Goal: Find specific page/section: Find specific page/section

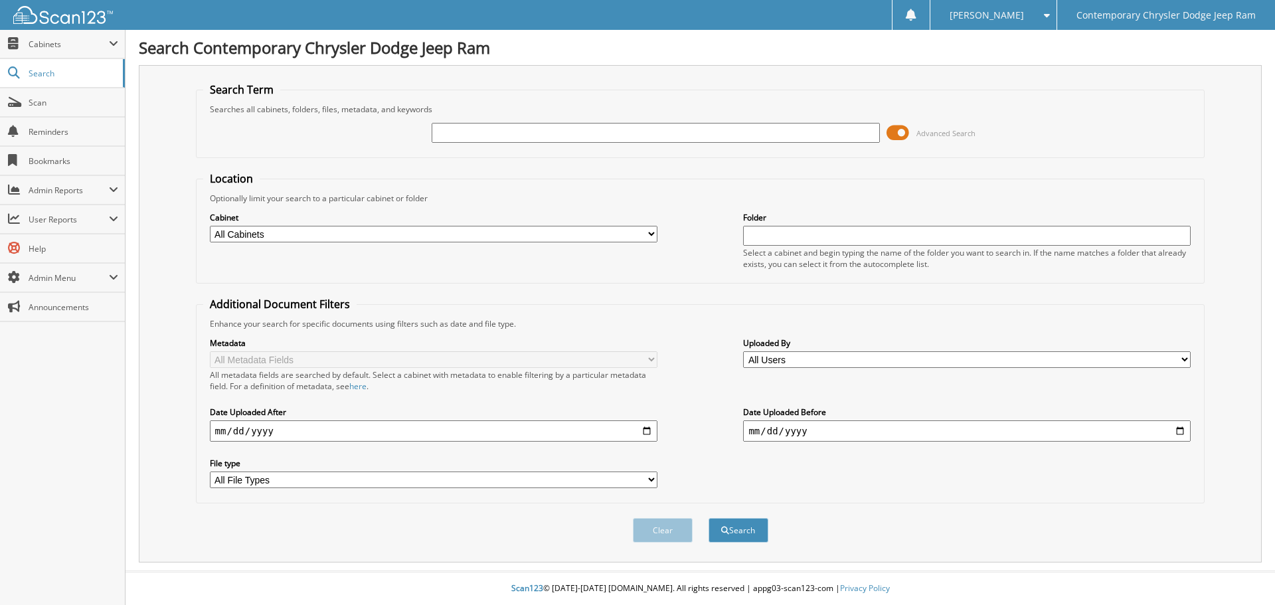
drag, startPoint x: 604, startPoint y: 141, endPoint x: 611, endPoint y: 133, distance: 10.8
click at [607, 135] on input "text" at bounding box center [656, 133] width 448 height 20
type input "32877"
click at [709, 518] on button "Search" at bounding box center [739, 530] width 60 height 25
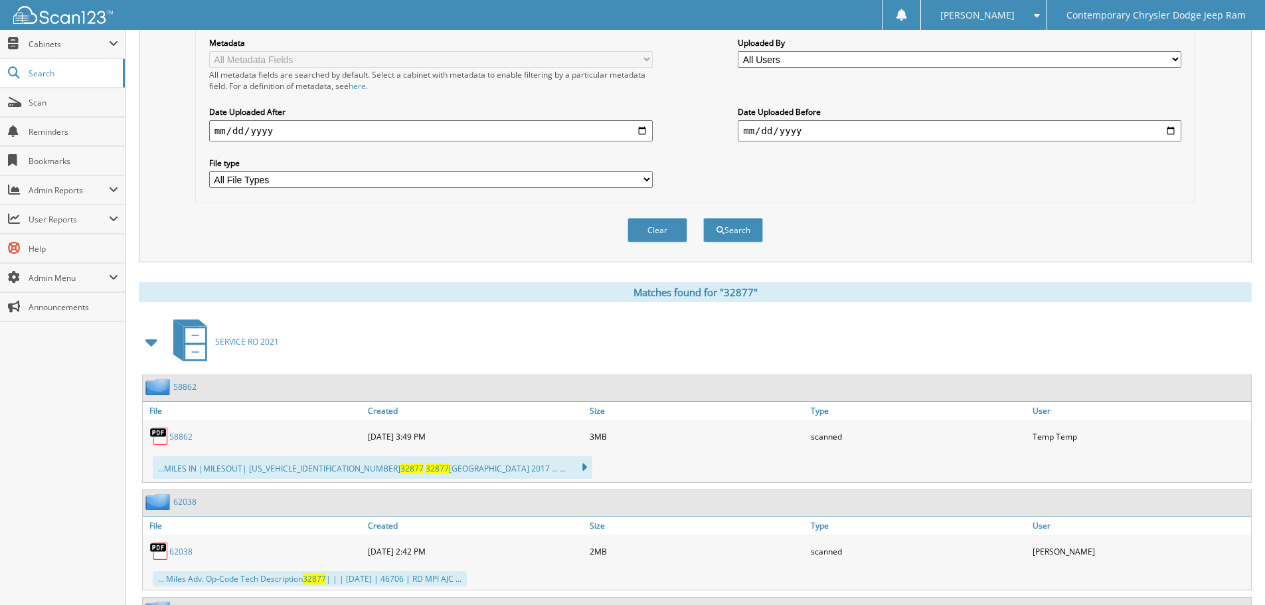
scroll to position [316, 0]
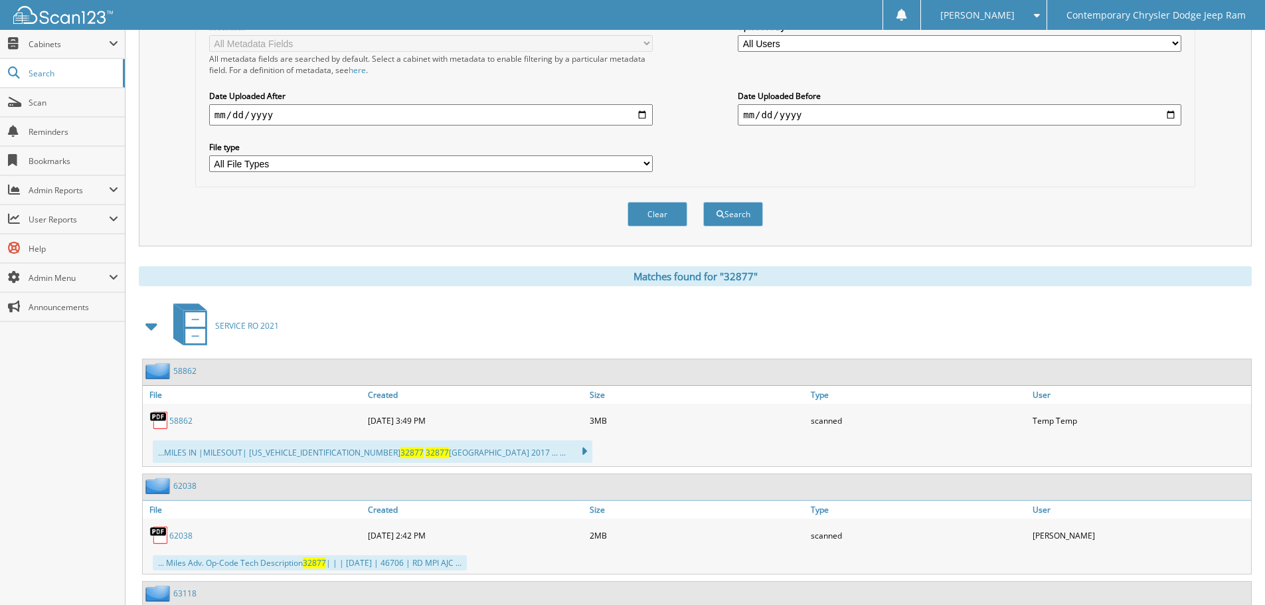
click at [149, 327] on span at bounding box center [152, 326] width 19 height 24
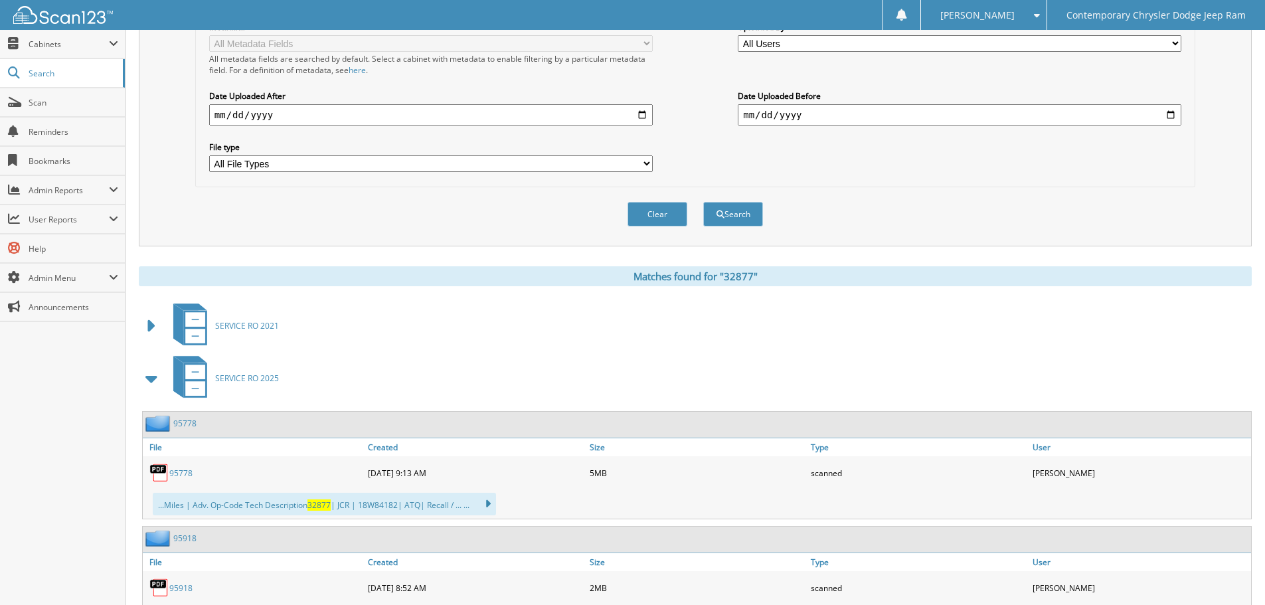
click at [151, 379] on span at bounding box center [152, 379] width 19 height 24
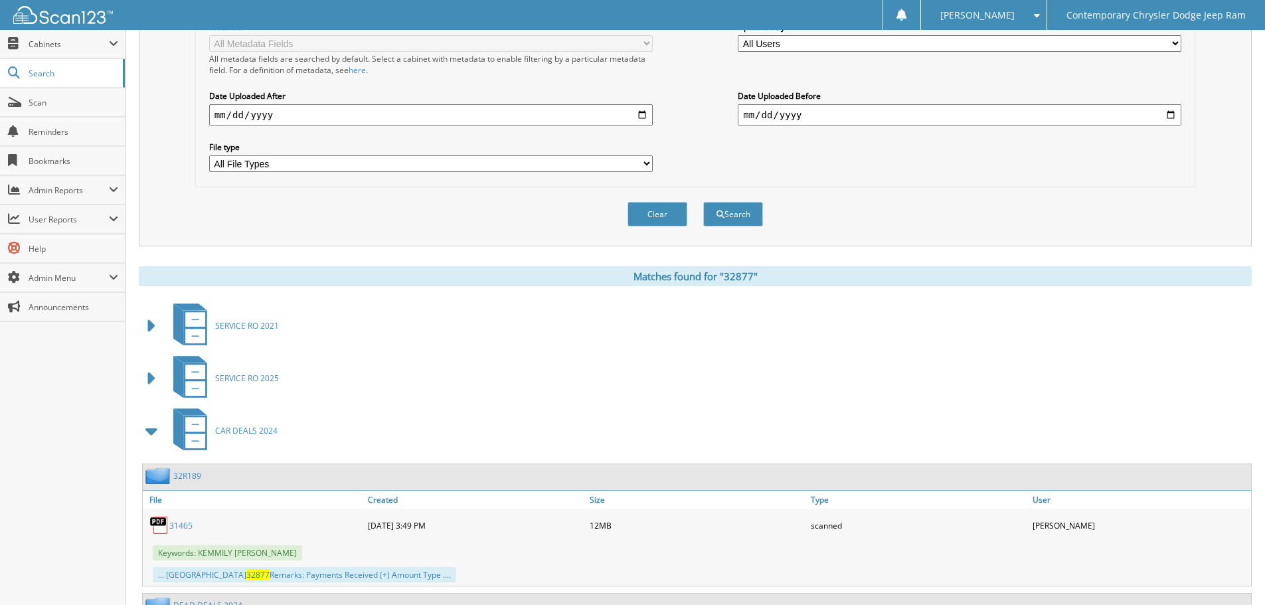
click at [147, 434] on span at bounding box center [152, 431] width 19 height 24
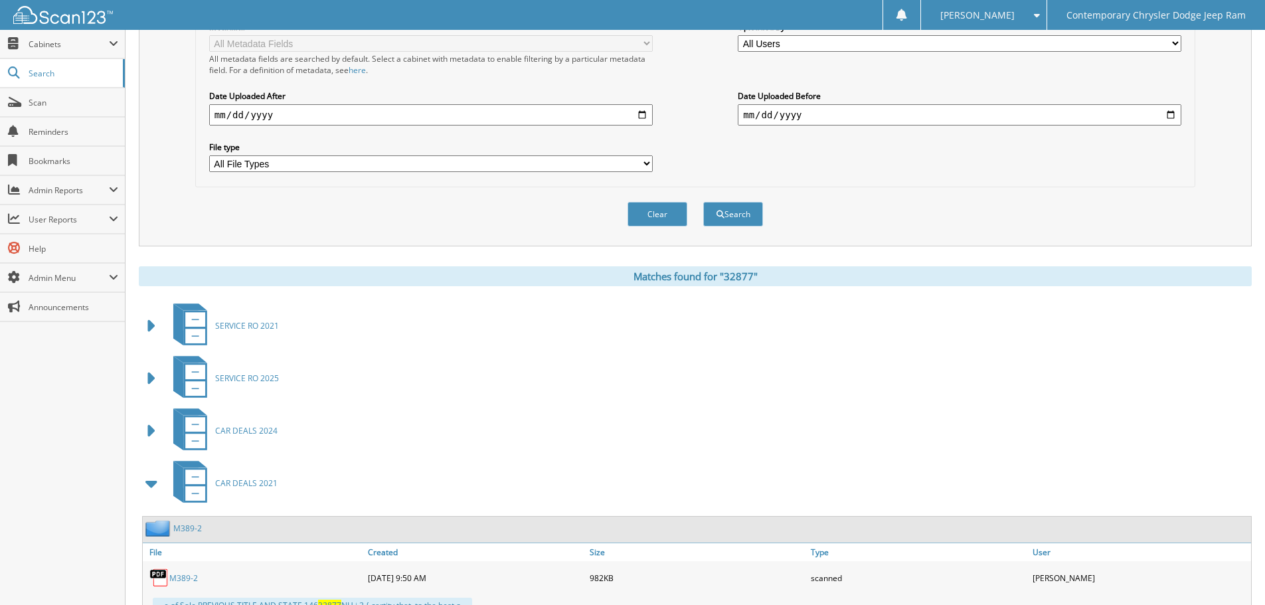
click at [149, 482] on span at bounding box center [152, 484] width 19 height 24
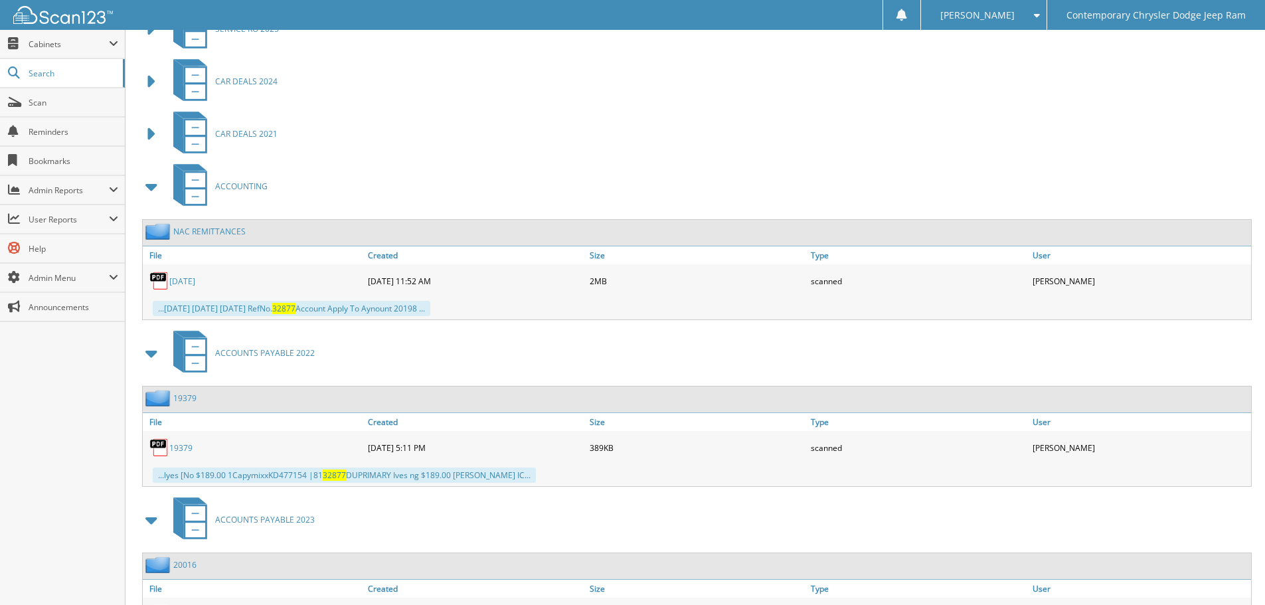
scroll to position [754, 0]
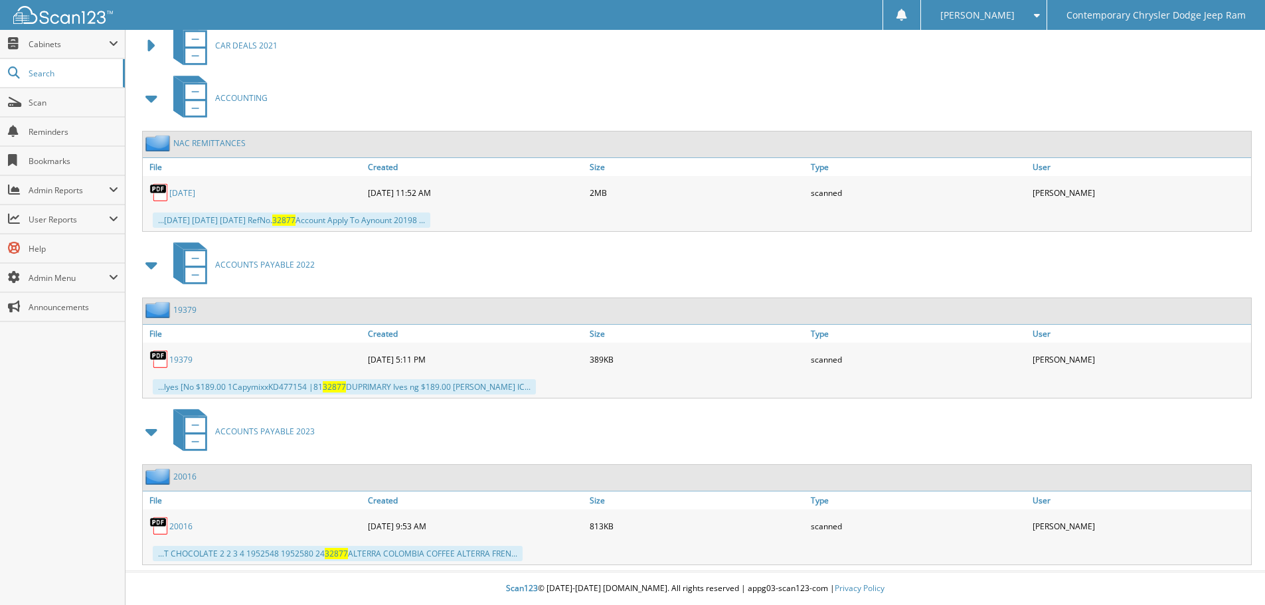
click at [150, 95] on span at bounding box center [152, 98] width 19 height 24
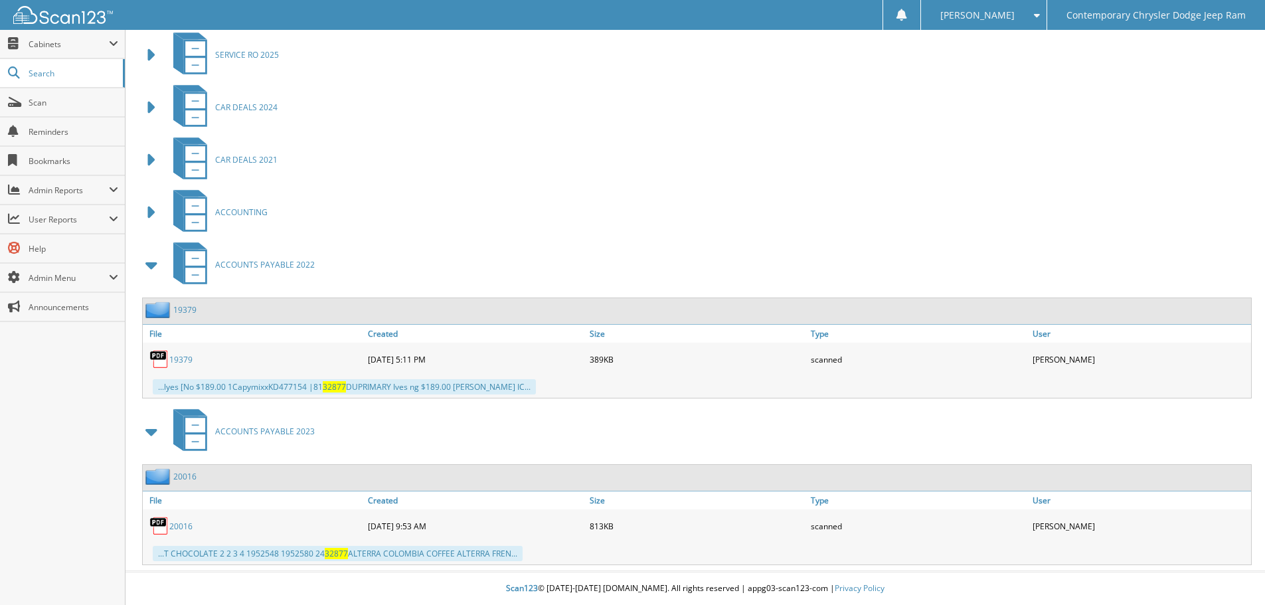
click at [149, 264] on span at bounding box center [152, 265] width 19 height 24
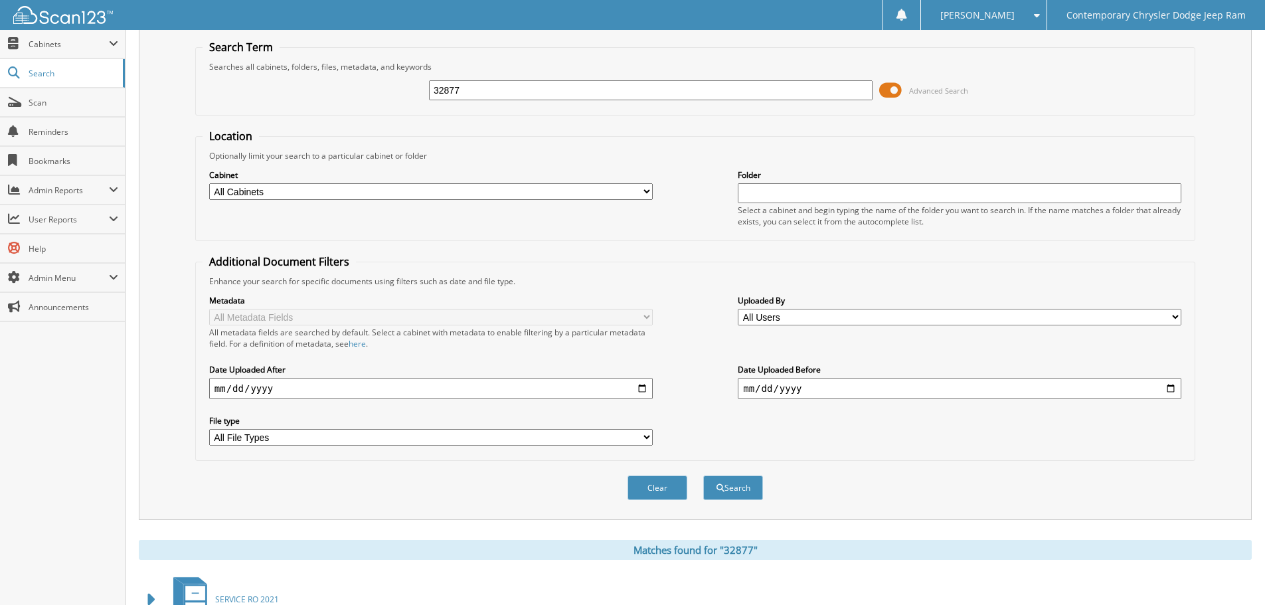
scroll to position [5, 0]
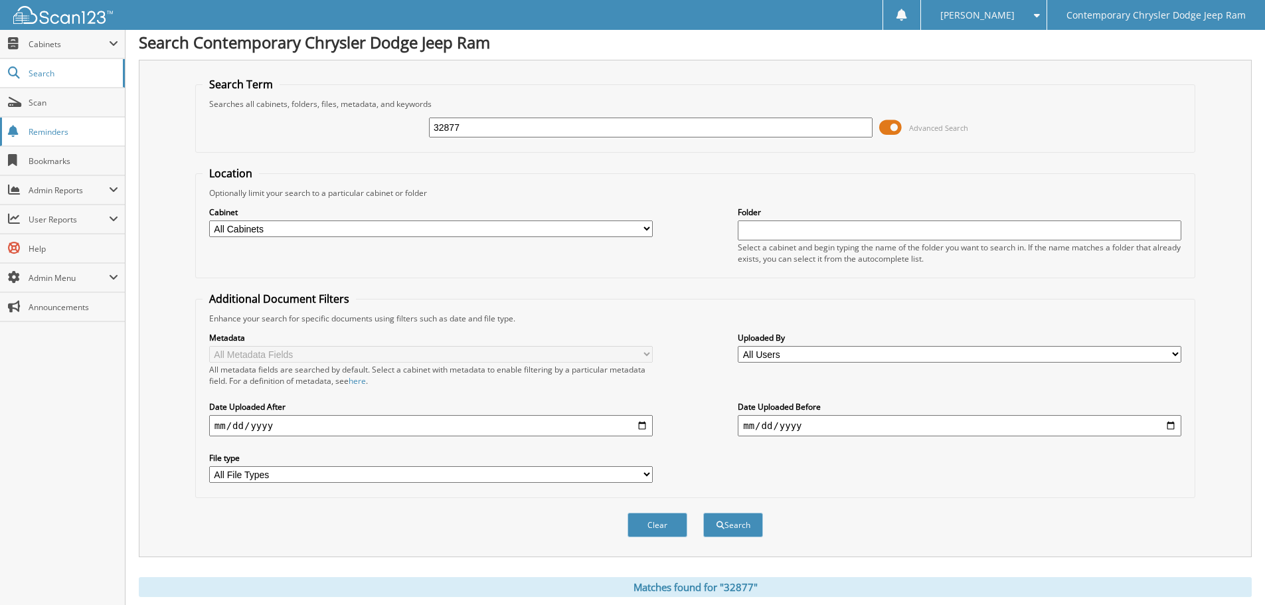
drag, startPoint x: 497, startPoint y: 119, endPoint x: 15, endPoint y: 119, distance: 482.2
click at [15, 119] on body "Rachel M. Settings Logout Contemporary Chrysler Dodge Jeep Ram Close Cabinets M…" at bounding box center [632, 560] width 1265 height 1130
type input "33S084"
click at [703, 513] on button "Search" at bounding box center [733, 525] width 60 height 25
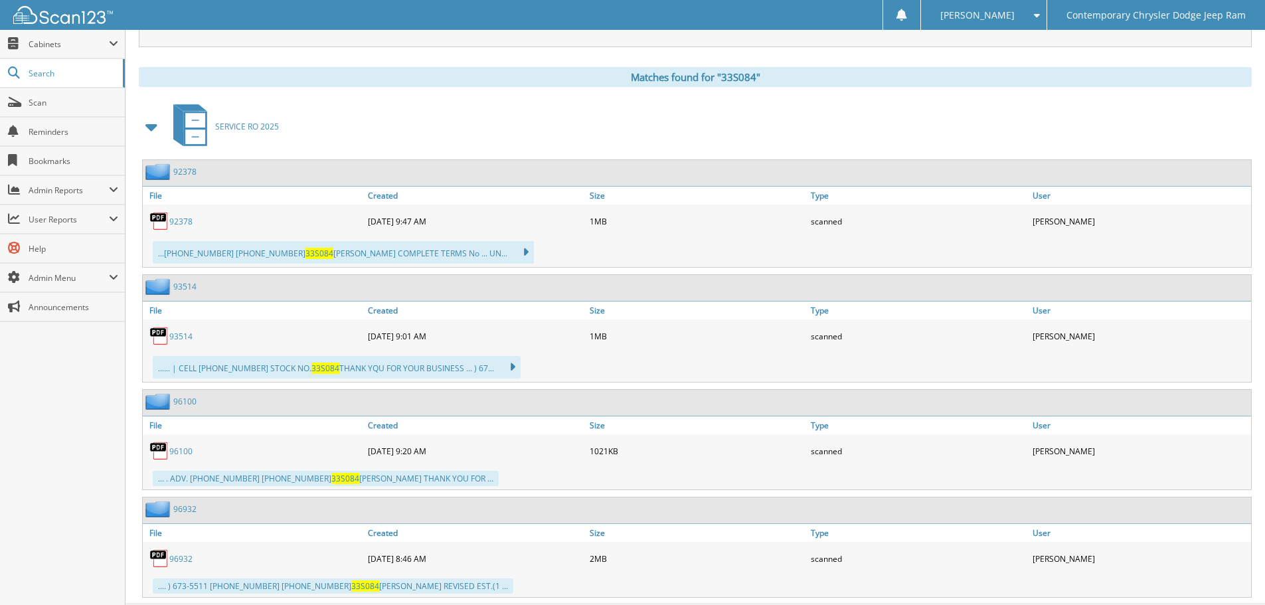
scroll to position [549, 0]
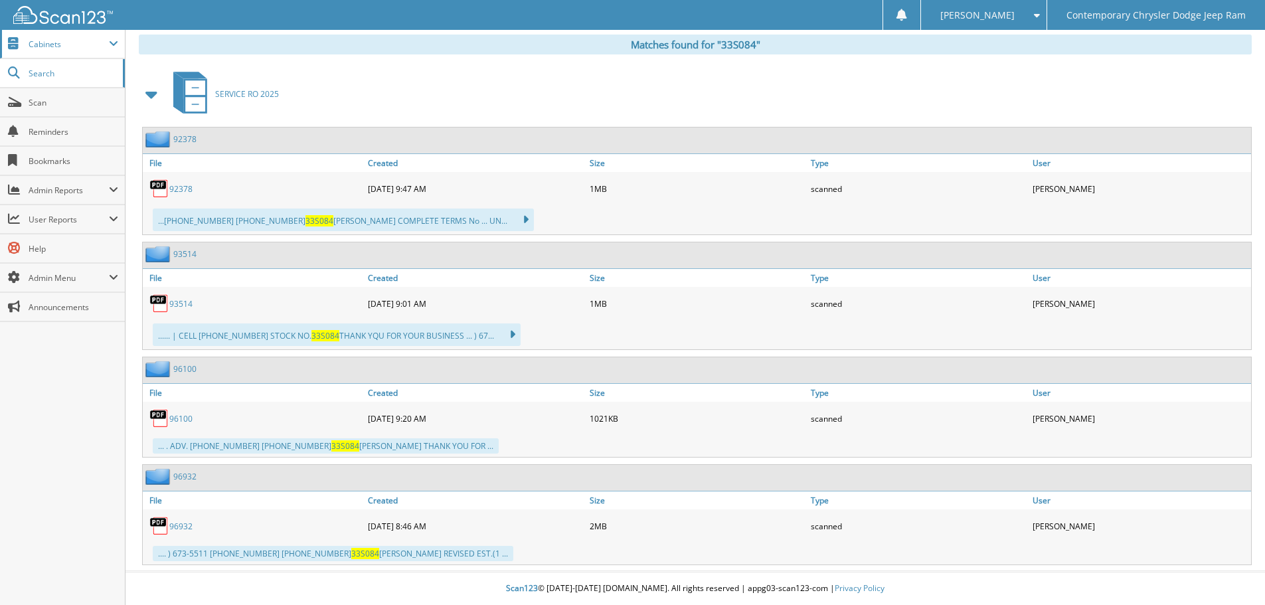
click at [52, 44] on span "Cabinets" at bounding box center [69, 44] width 80 height 11
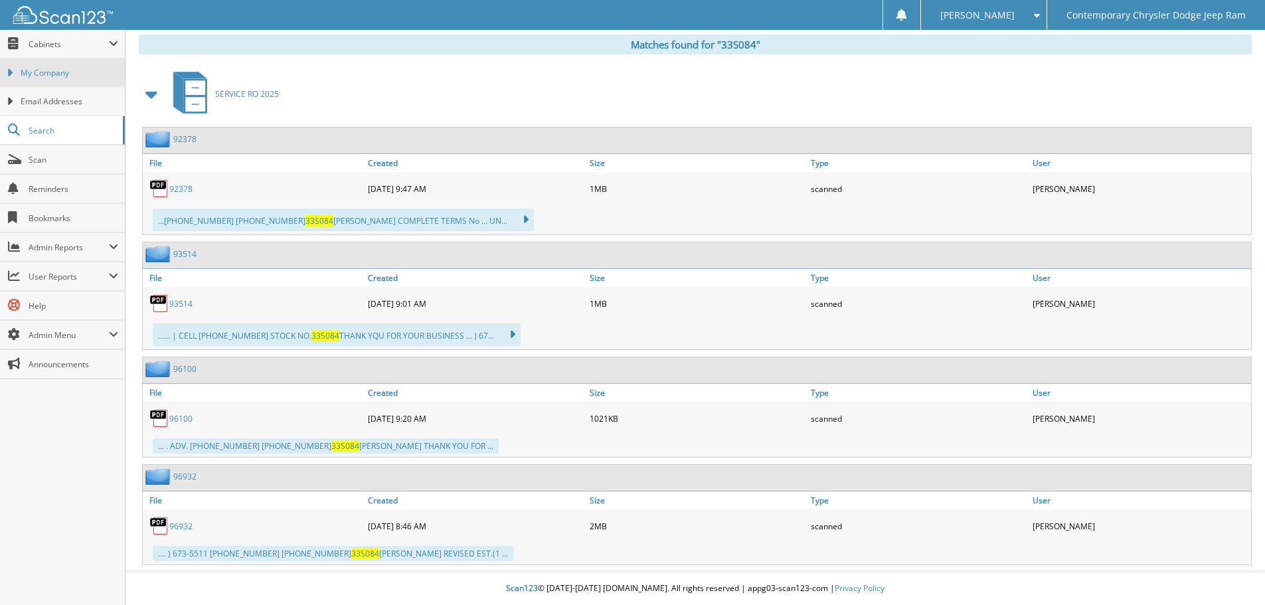
click at [43, 72] on span "My Company" at bounding box center [70, 73] width 98 height 12
